Goal: Information Seeking & Learning: Learn about a topic

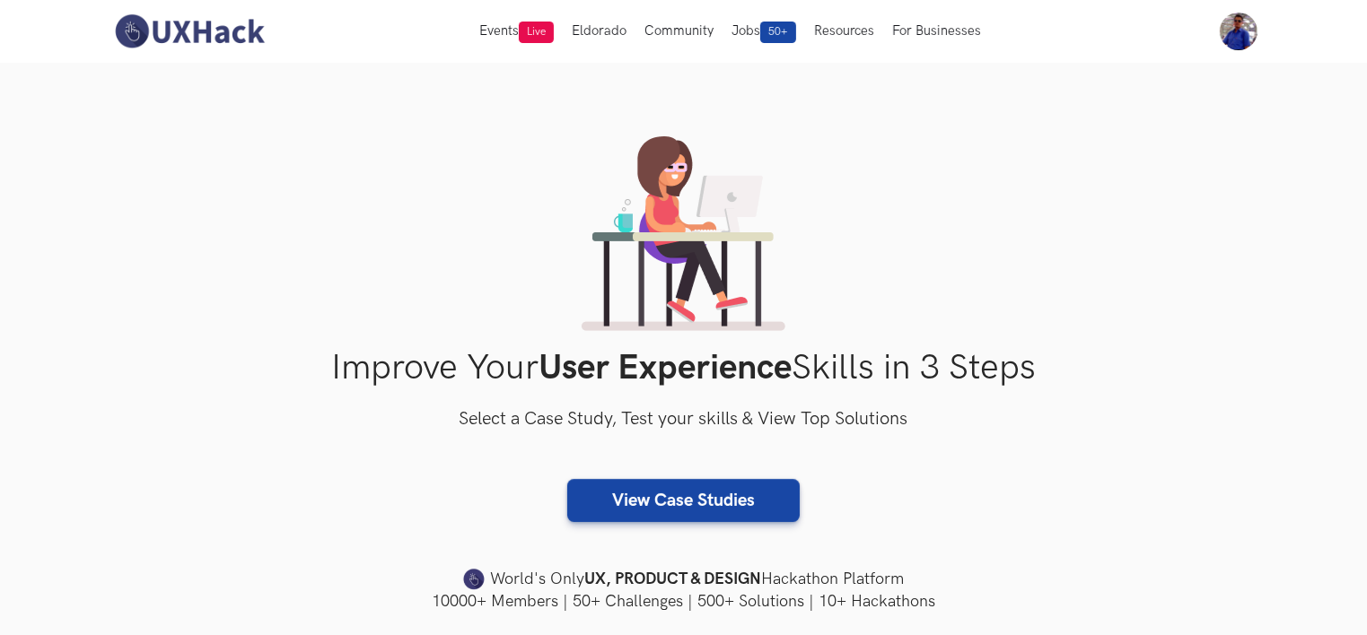
click at [316, 248] on div "Improve Your User Experience Skills in 3 Steps Select a Case Study, Test your s…" at bounding box center [684, 374] width 1149 height 477
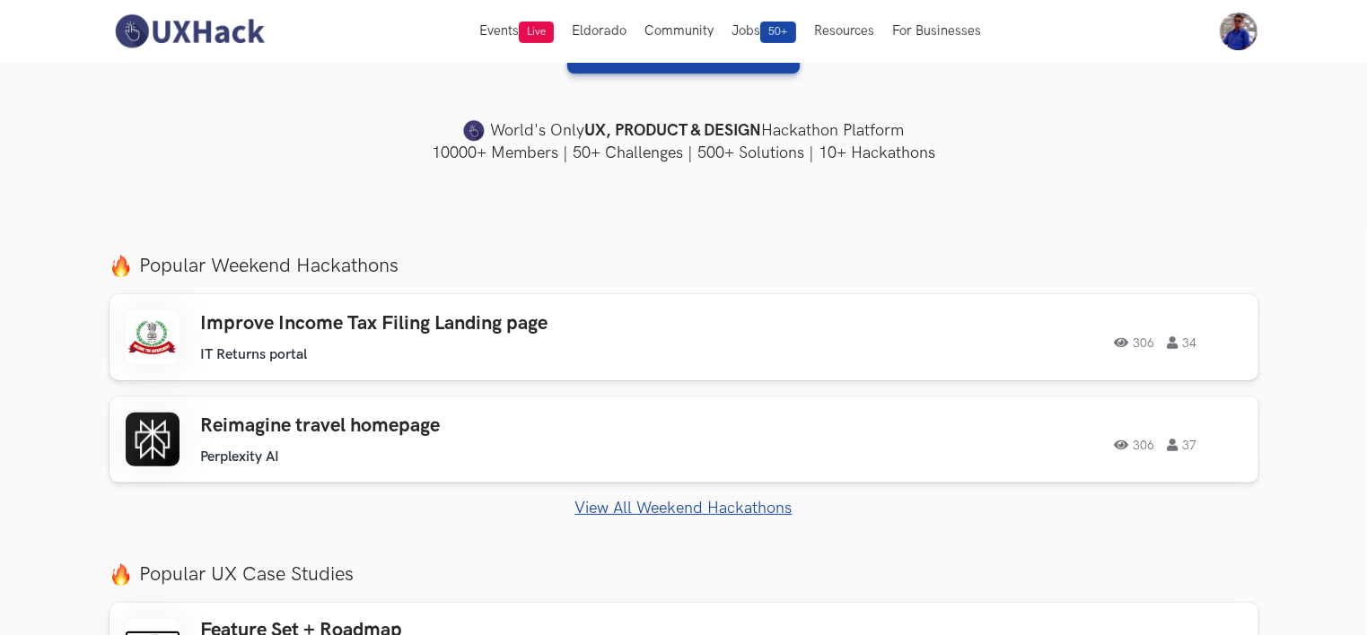
scroll to position [449, 0]
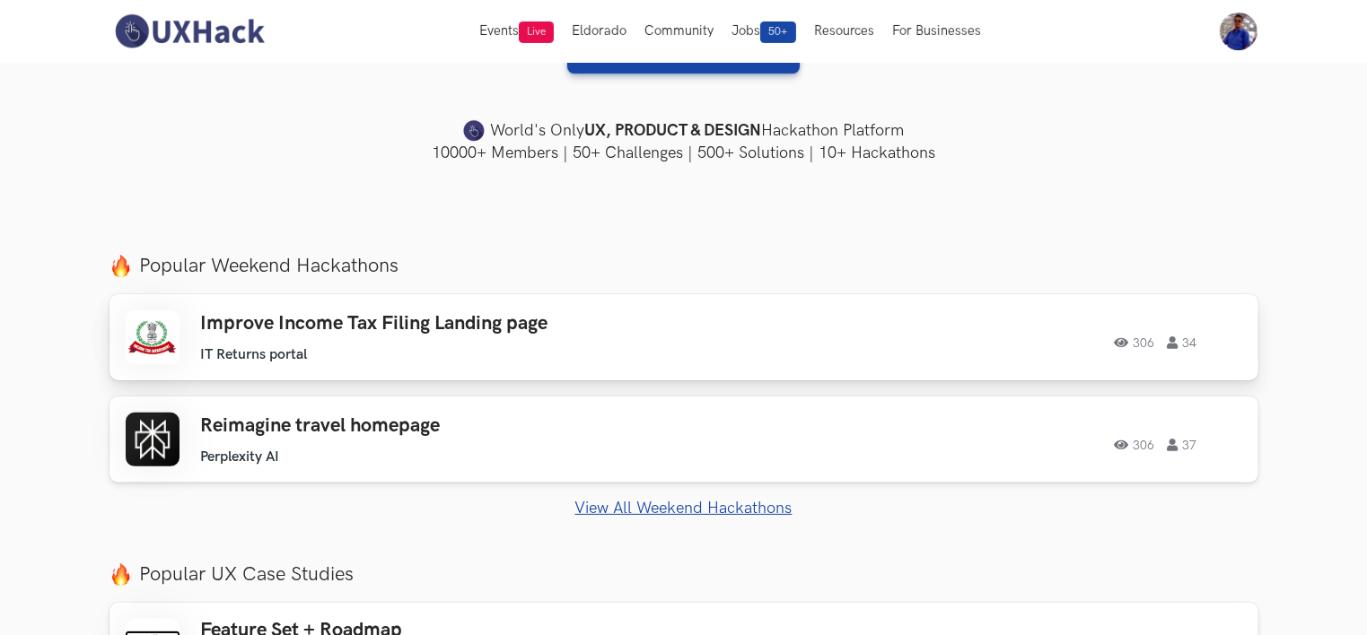
click at [262, 323] on h3 "Improve Income Tax Filing Landing page" at bounding box center [456, 323] width 510 height 23
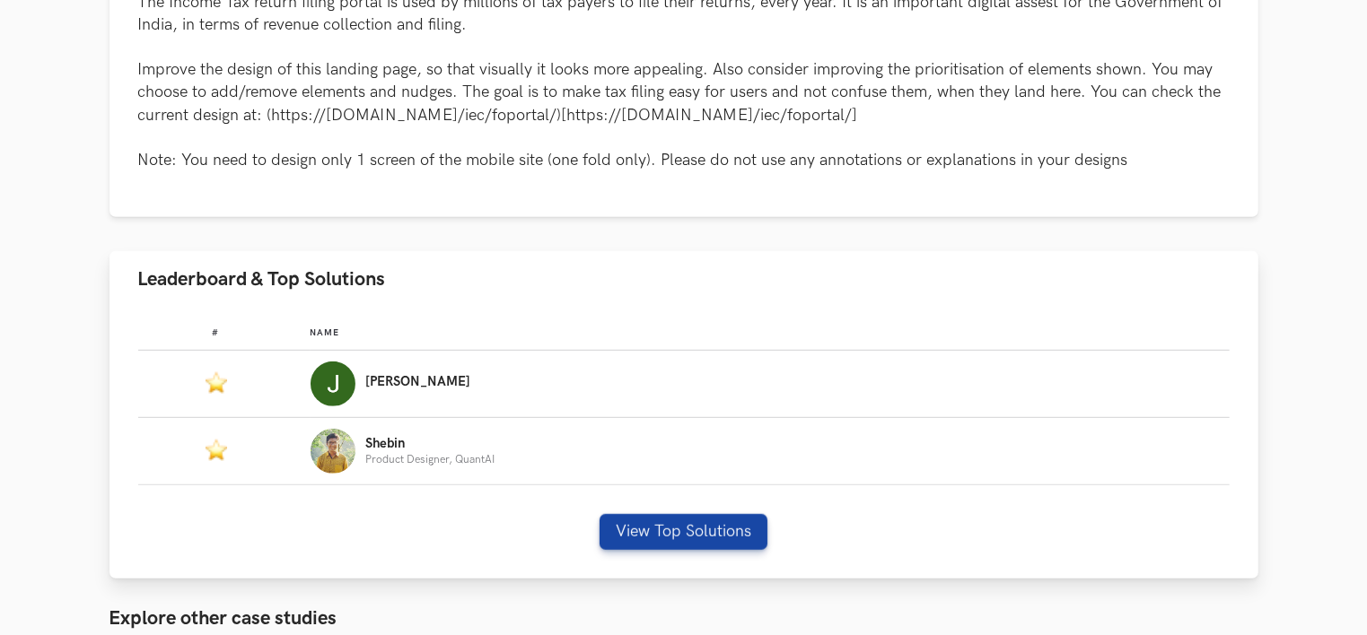
scroll to position [898, 0]
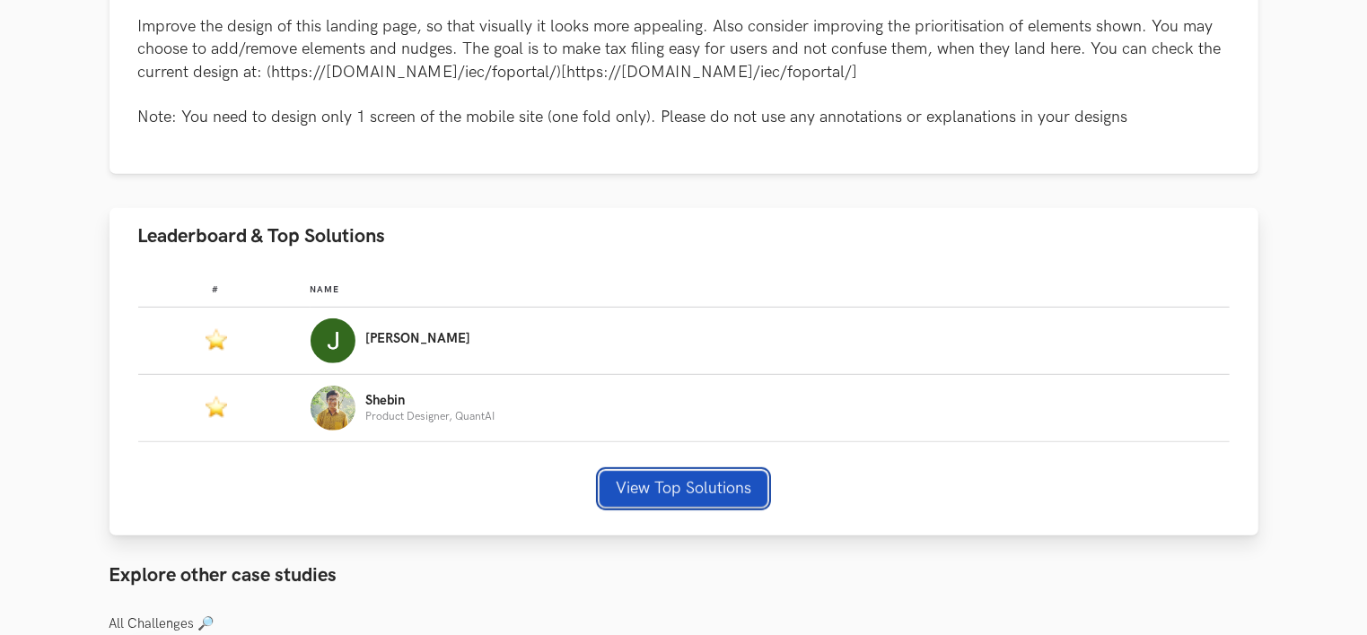
click at [665, 491] on button "View Top Solutions" at bounding box center [684, 489] width 168 height 36
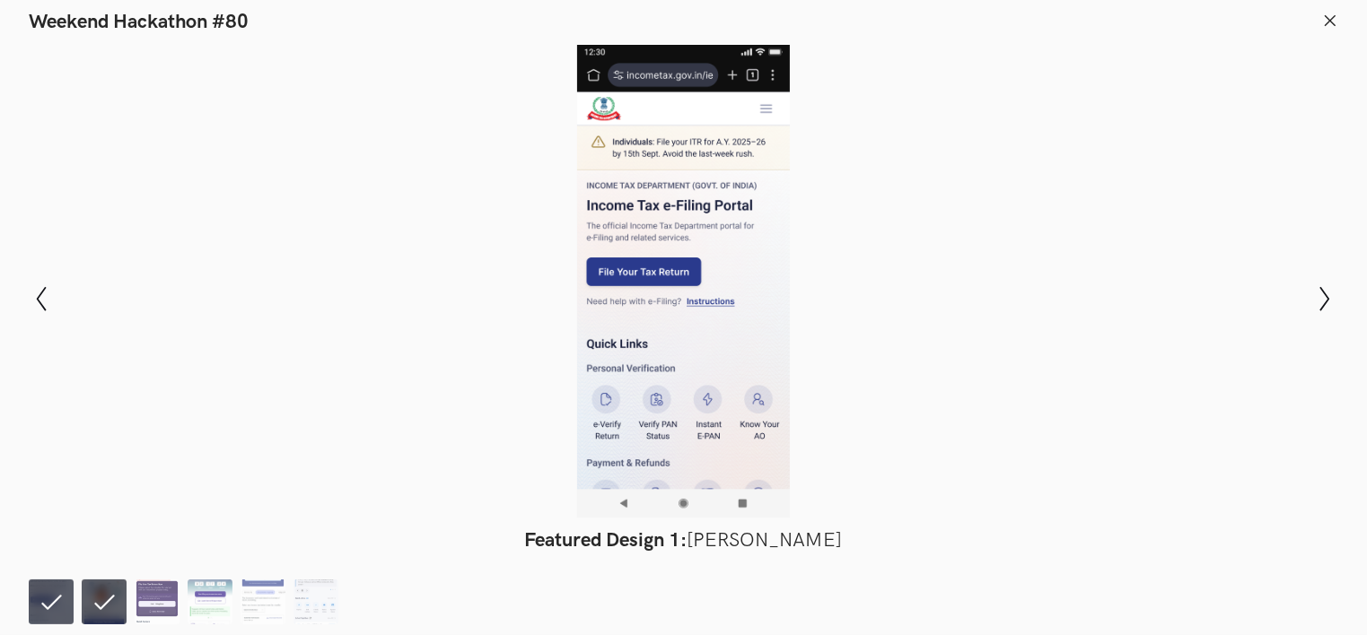
click at [106, 613] on li at bounding box center [104, 602] width 45 height 45
click at [57, 614] on li at bounding box center [51, 602] width 45 height 45
click at [1330, 298] on icon "Show next slide" at bounding box center [1325, 299] width 26 height 26
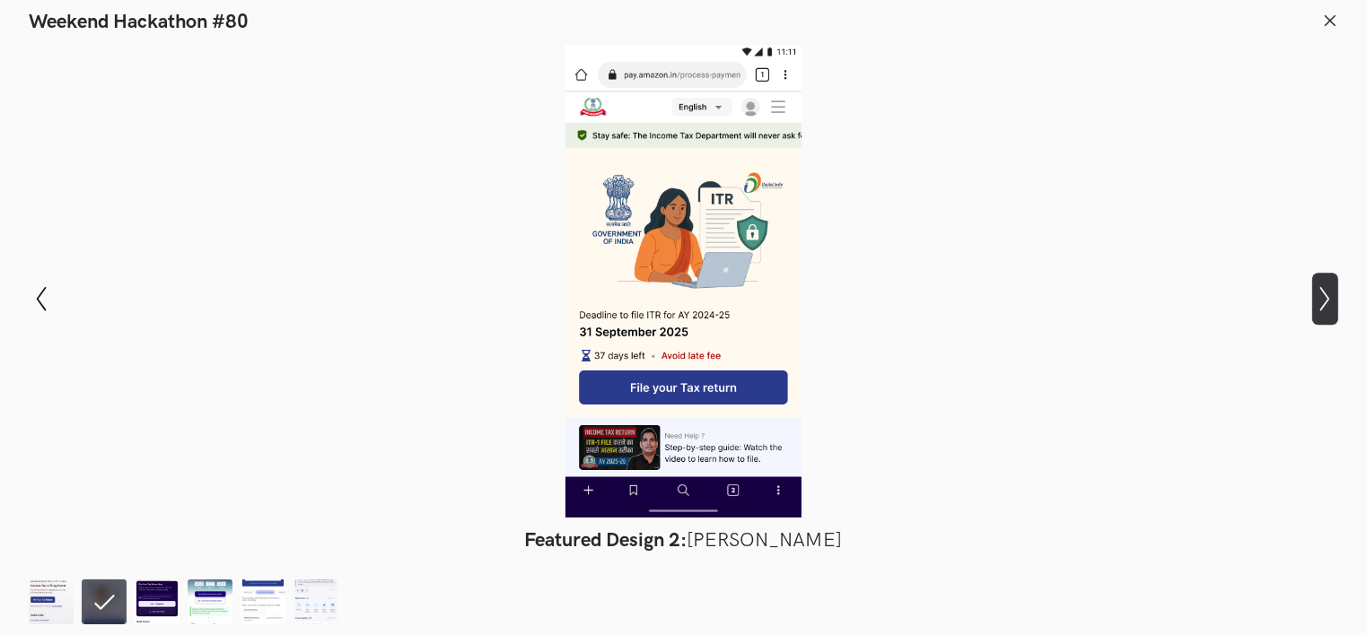
click at [1330, 298] on icon "Show next slide" at bounding box center [1325, 299] width 26 height 26
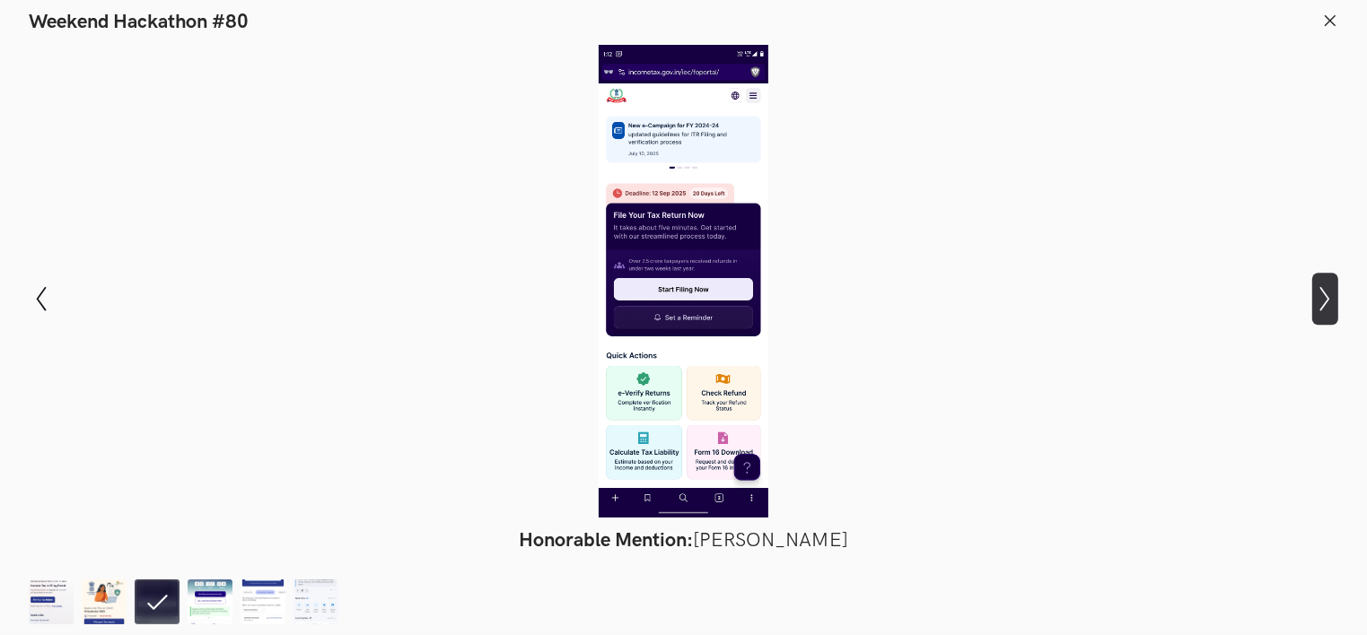
click at [1330, 298] on icon "Show next slide" at bounding box center [1325, 299] width 26 height 26
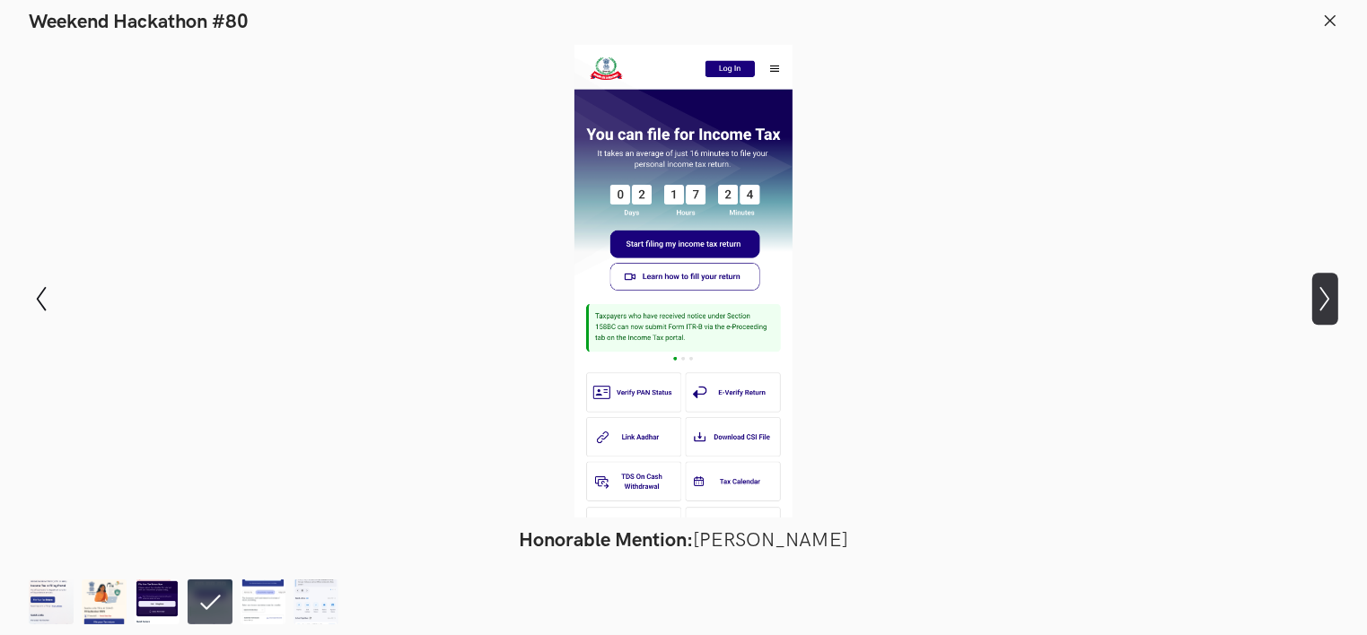
click at [1330, 298] on icon "Show next slide" at bounding box center [1325, 299] width 26 height 26
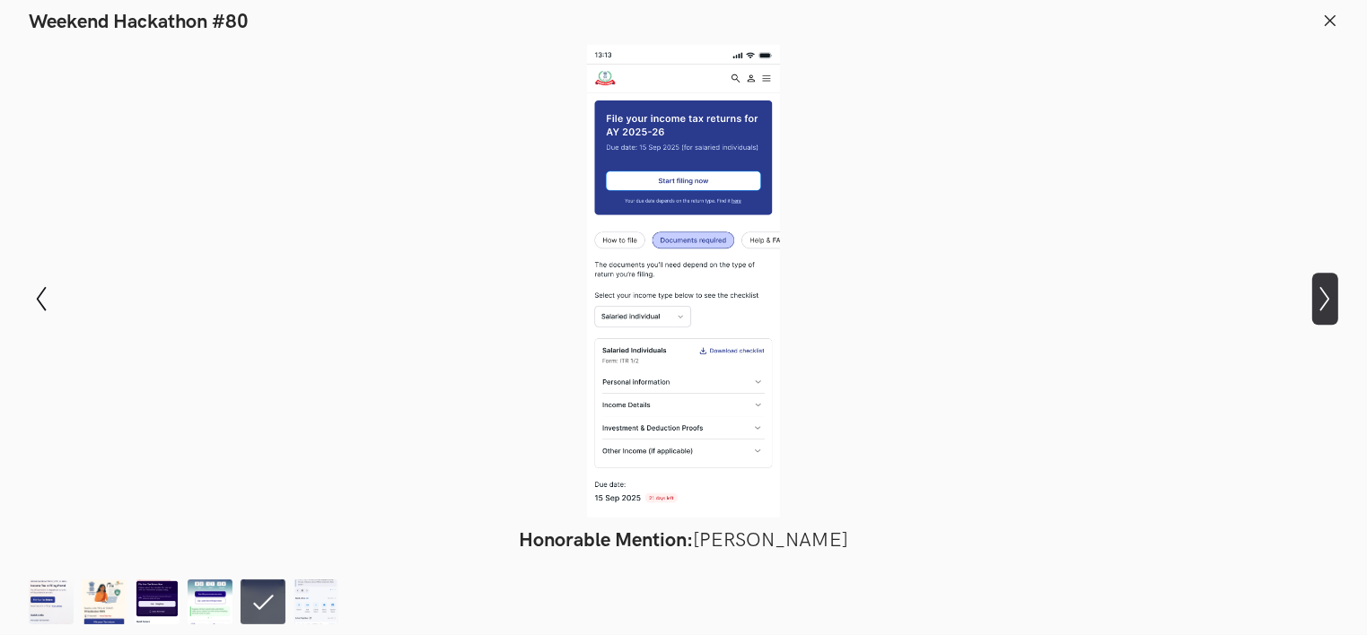
click at [1330, 298] on icon "Show next slide" at bounding box center [1325, 299] width 26 height 26
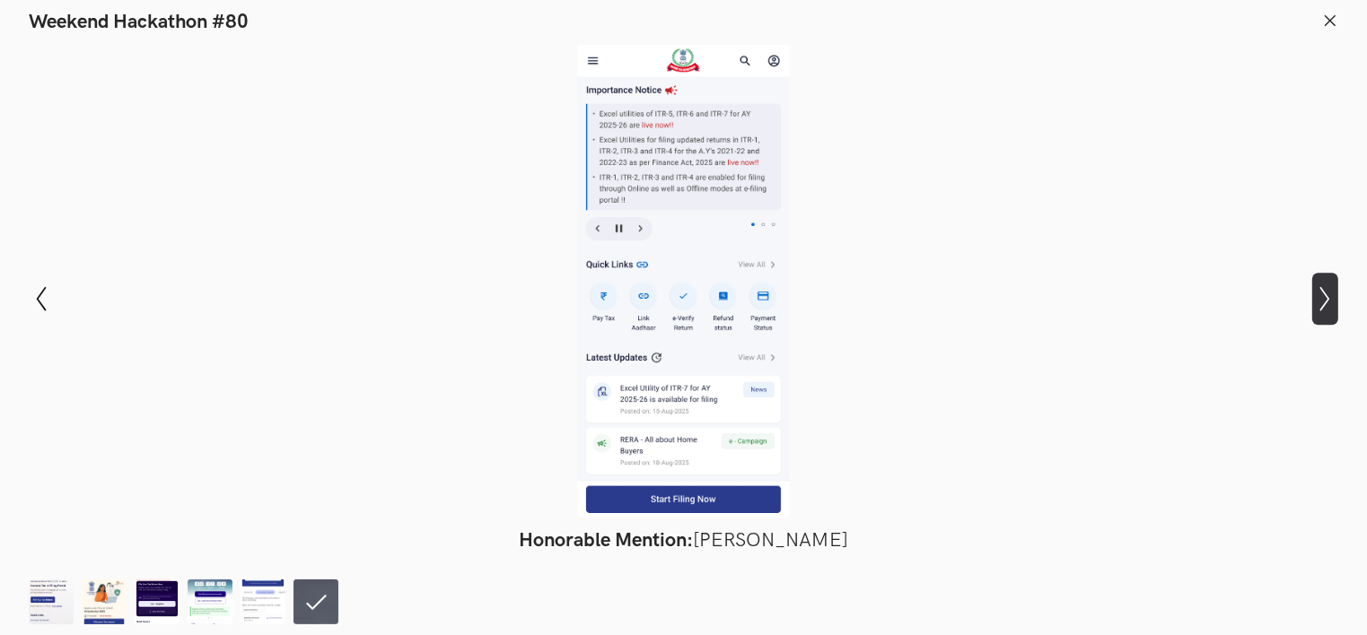
click at [1330, 298] on icon "Show next slide" at bounding box center [1325, 299] width 26 height 26
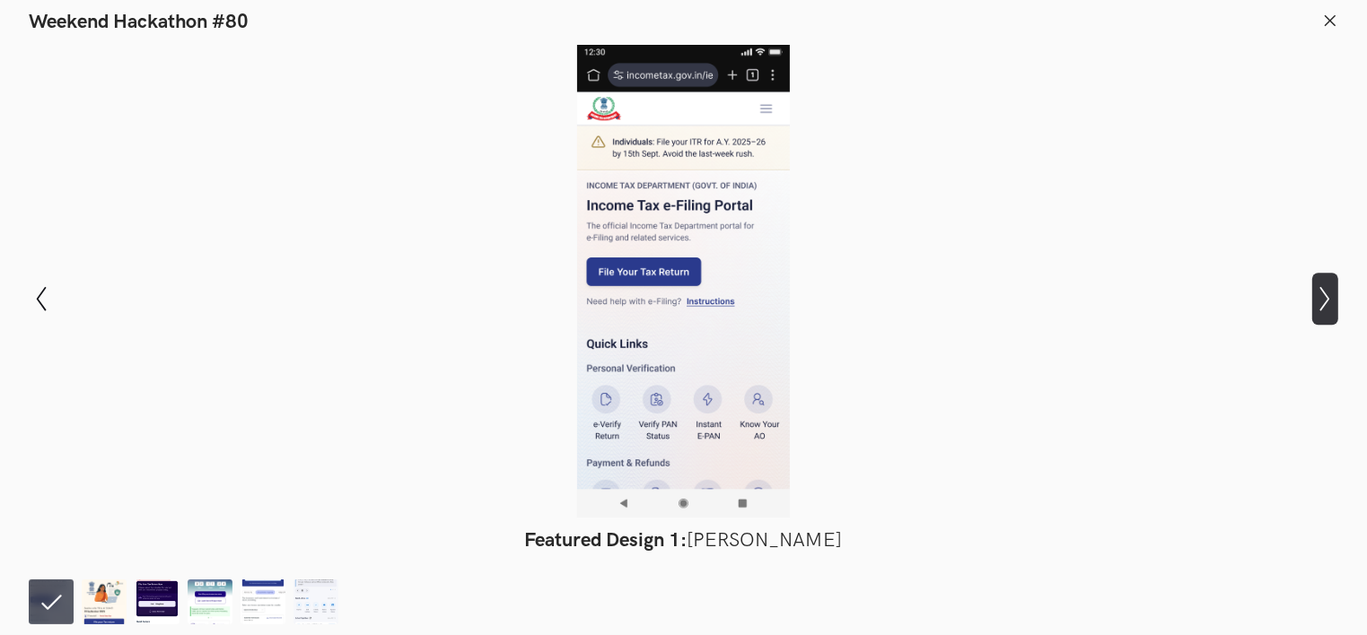
click at [1323, 302] on icon "Show next slide" at bounding box center [1325, 299] width 26 height 26
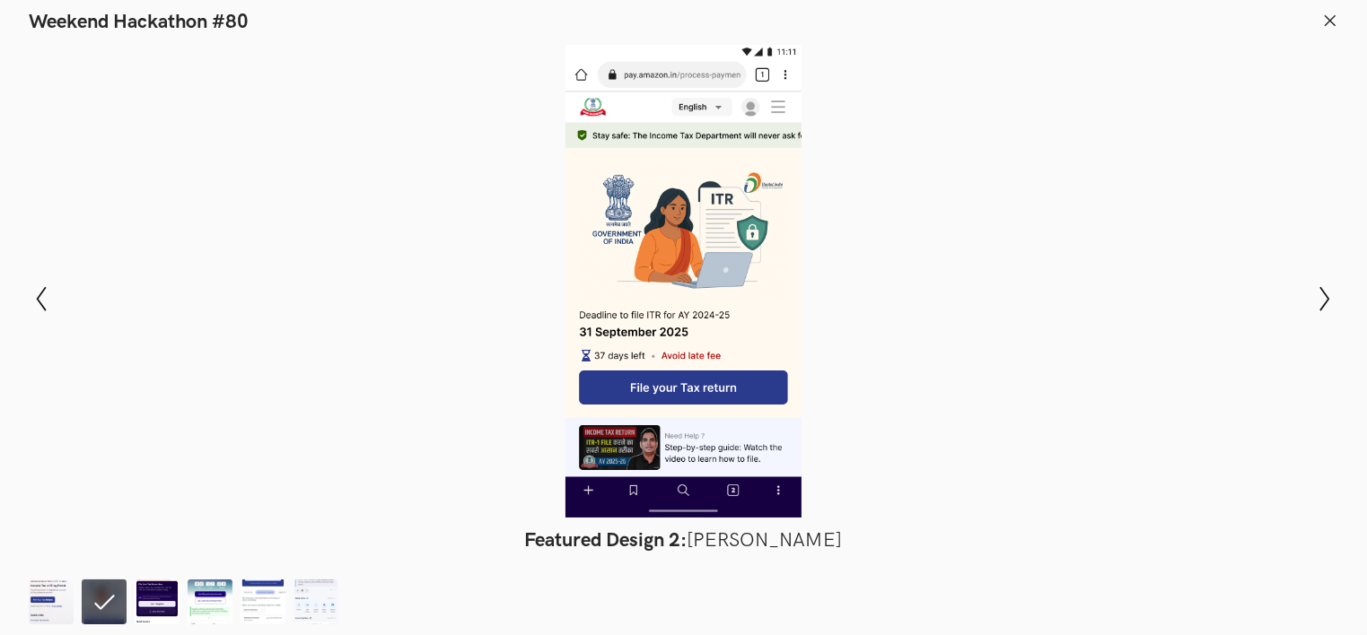
click at [1330, 17] on icon at bounding box center [1330, 21] width 16 height 16
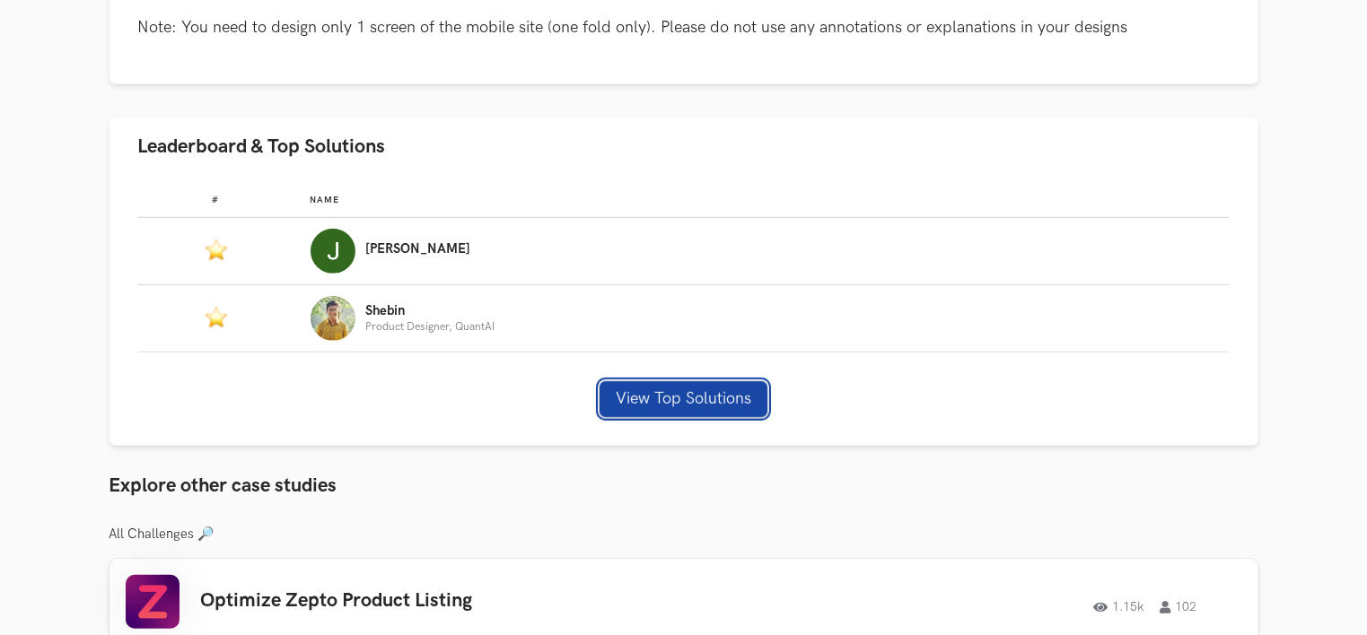
scroll to position [1167, 0]
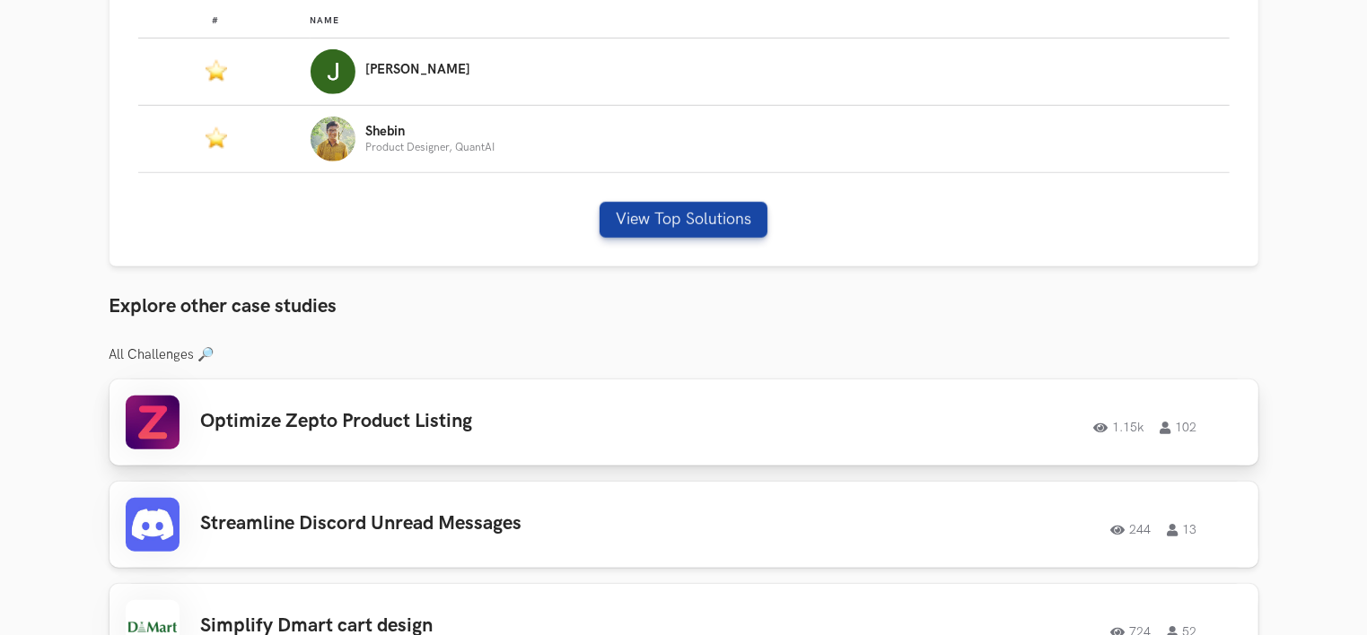
click at [341, 422] on h3 "Optimize Zepto Product Listing" at bounding box center [456, 421] width 510 height 23
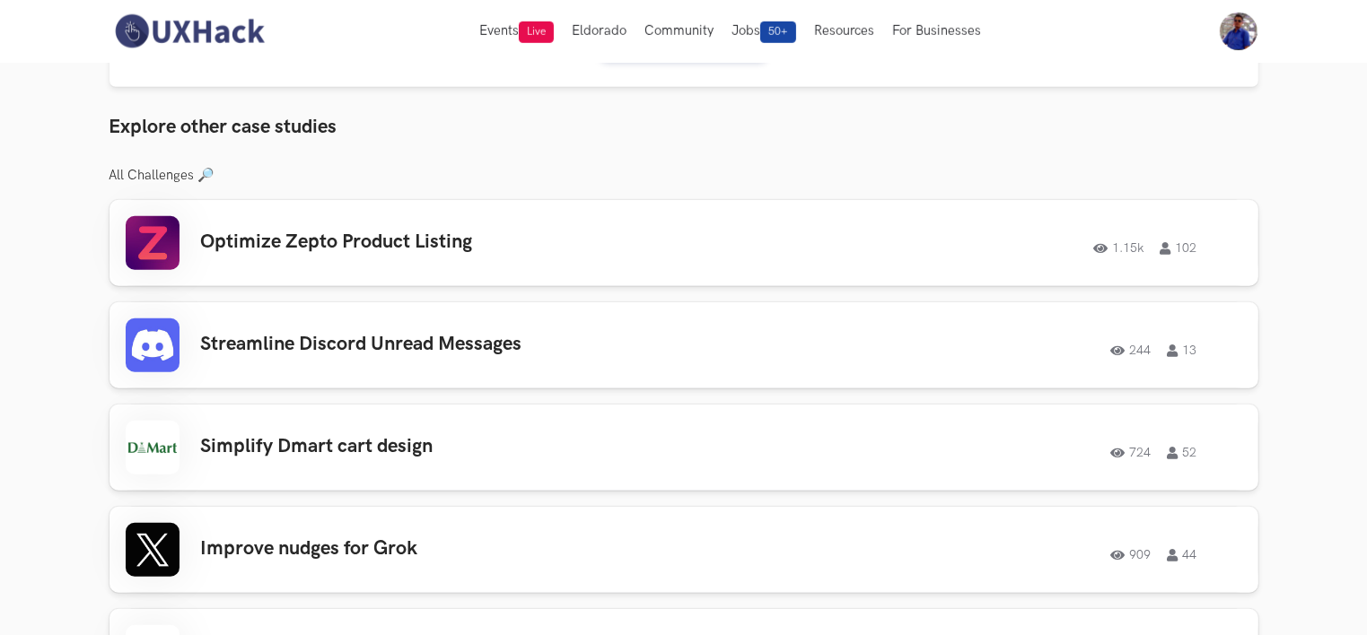
scroll to position [987, 0]
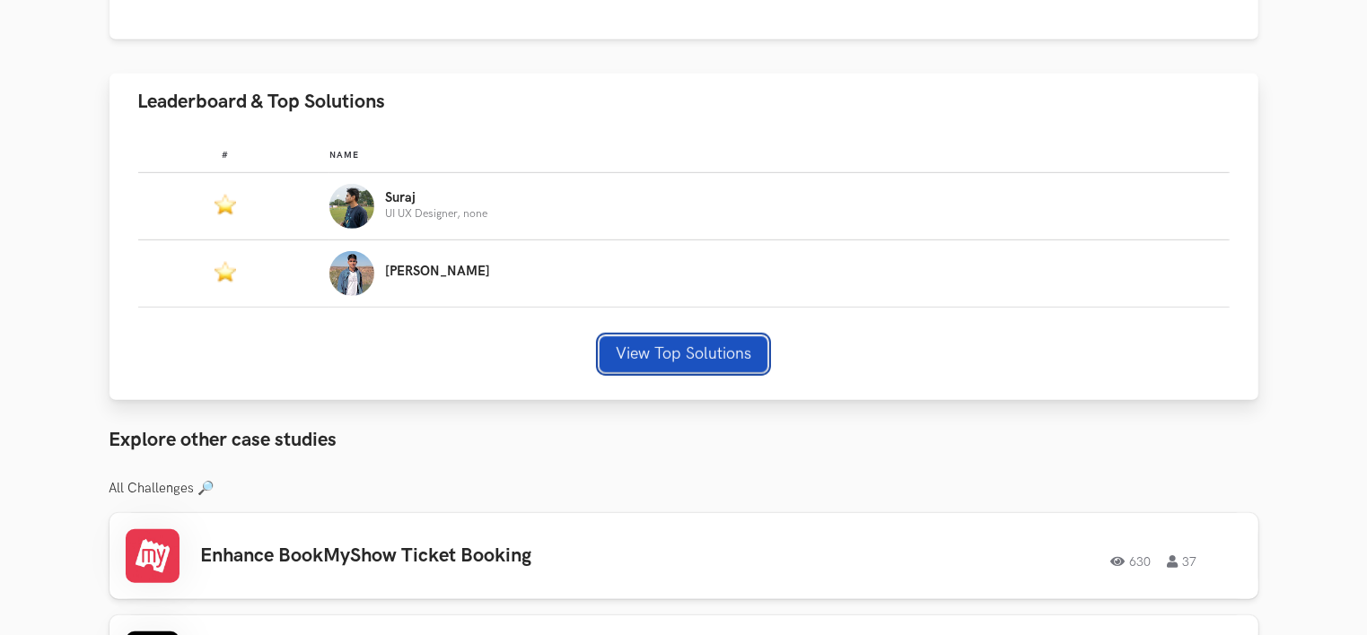
click at [657, 356] on button "View Top Solutions" at bounding box center [684, 355] width 168 height 36
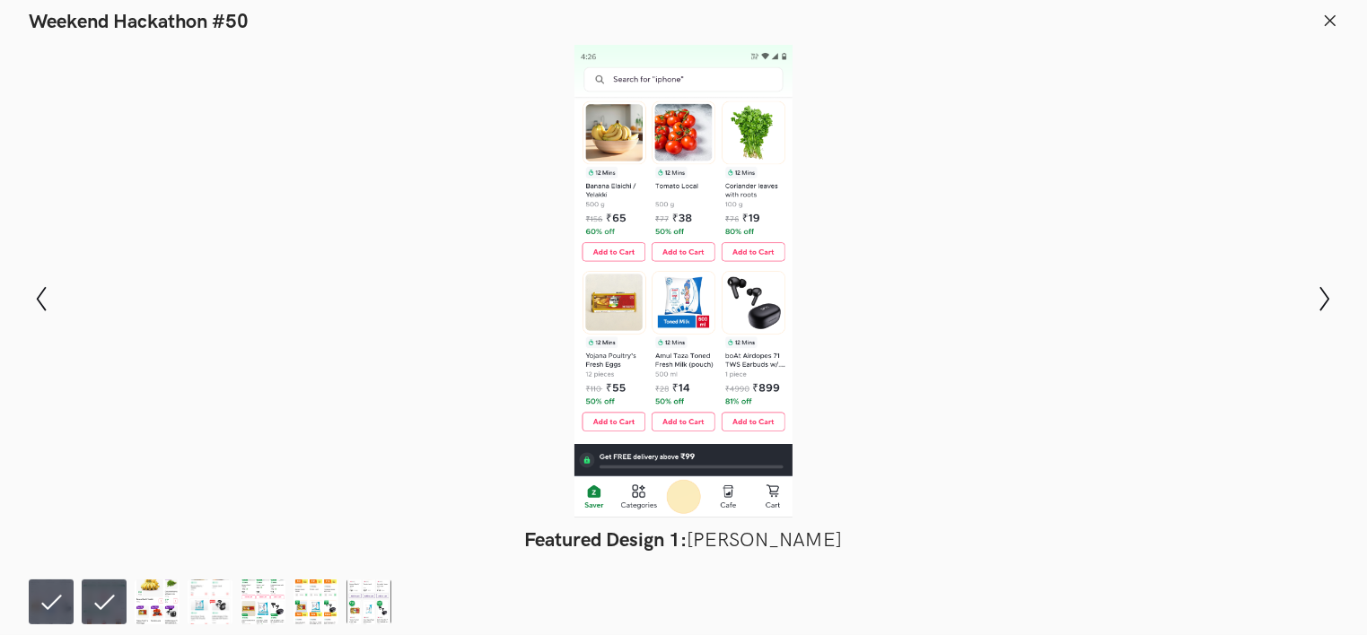
scroll to position [1167, 0]
click at [1328, 297] on icon "Show next slide" at bounding box center [1325, 299] width 26 height 26
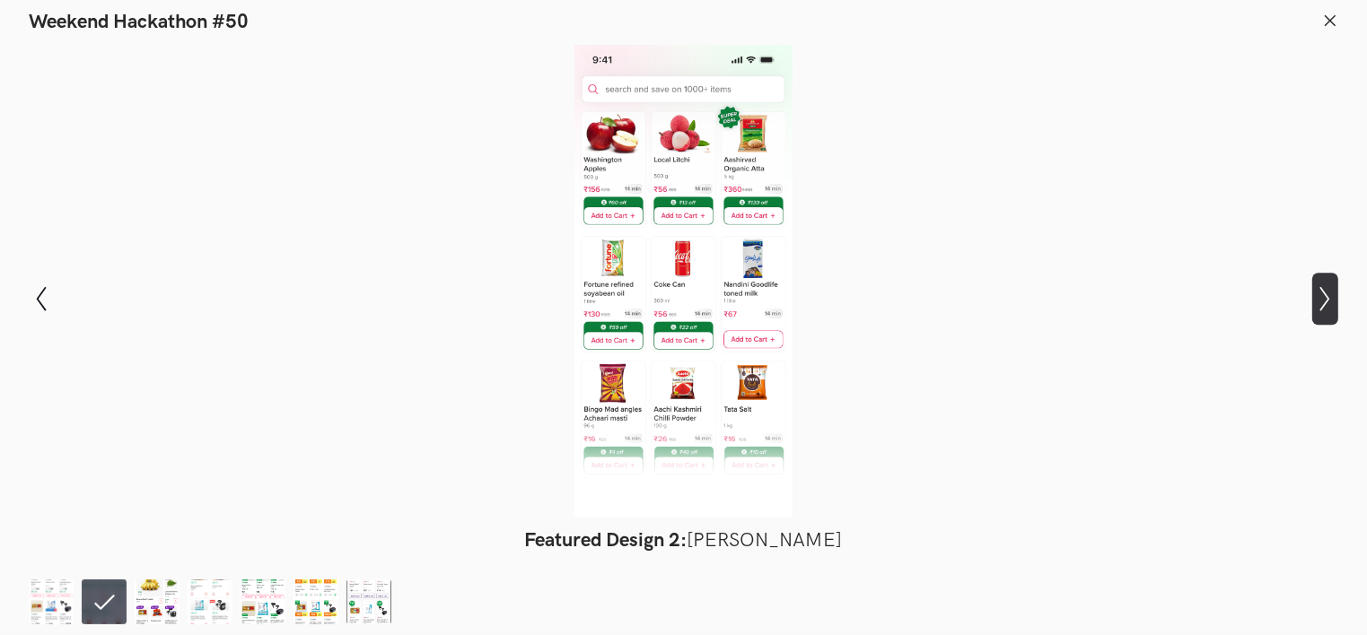
click at [1328, 298] on icon at bounding box center [1325, 298] width 10 height 25
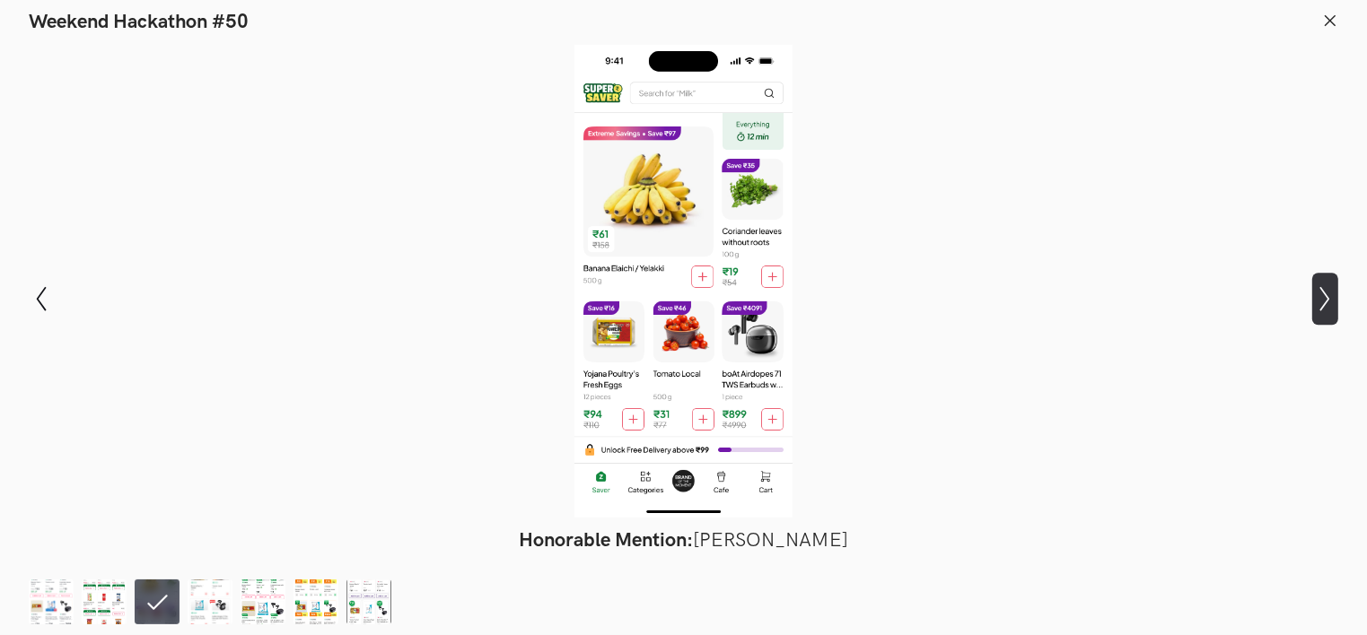
click at [1328, 298] on icon at bounding box center [1325, 298] width 10 height 25
